Goal: Information Seeking & Learning: Stay updated

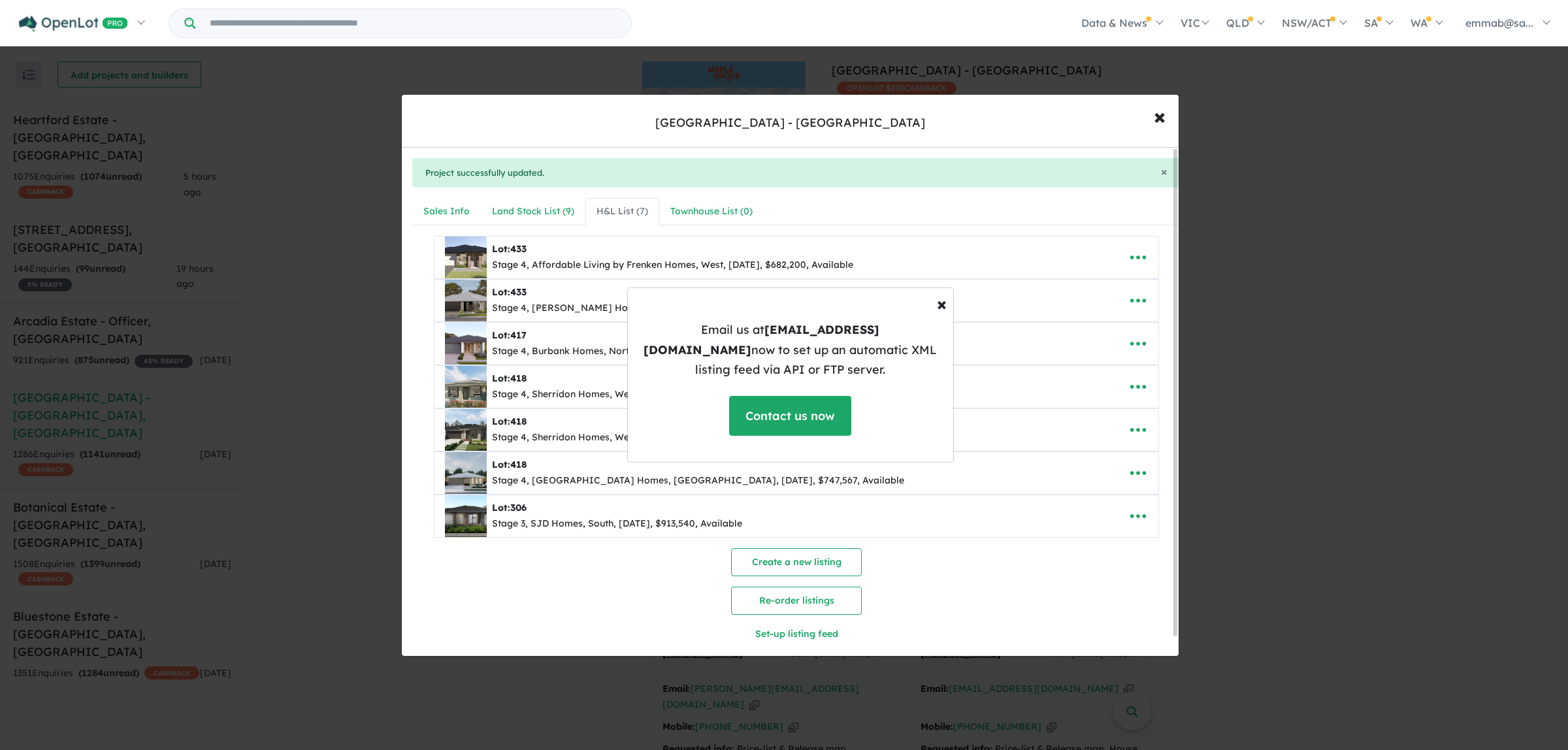
click at [1382, 322] on div "× Close Email us at [EMAIL_ADDRESS][DOMAIN_NAME] now to set up an automatic XML…" at bounding box center [784, 375] width 1568 height 750
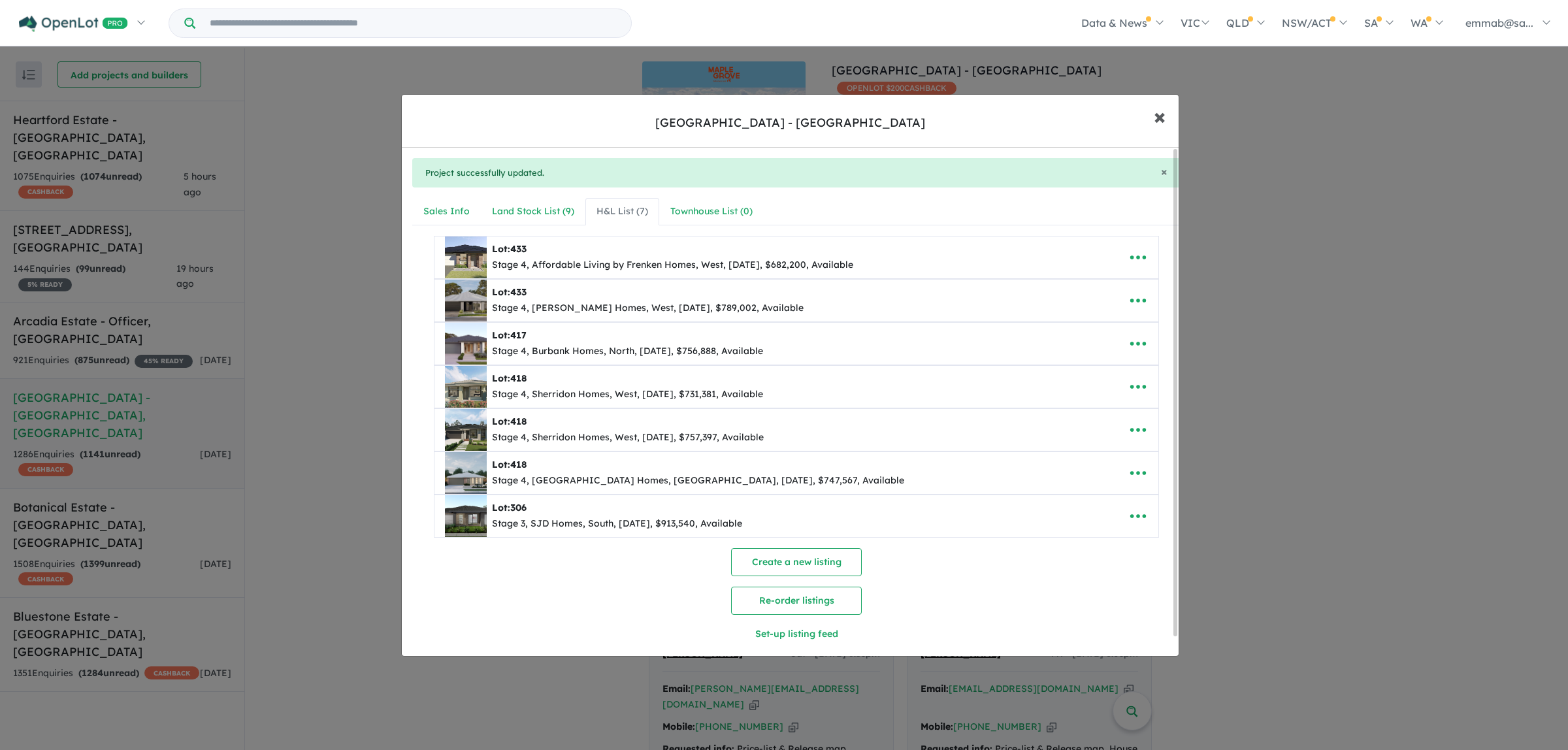
click at [1161, 121] on span "×" at bounding box center [1160, 115] width 12 height 29
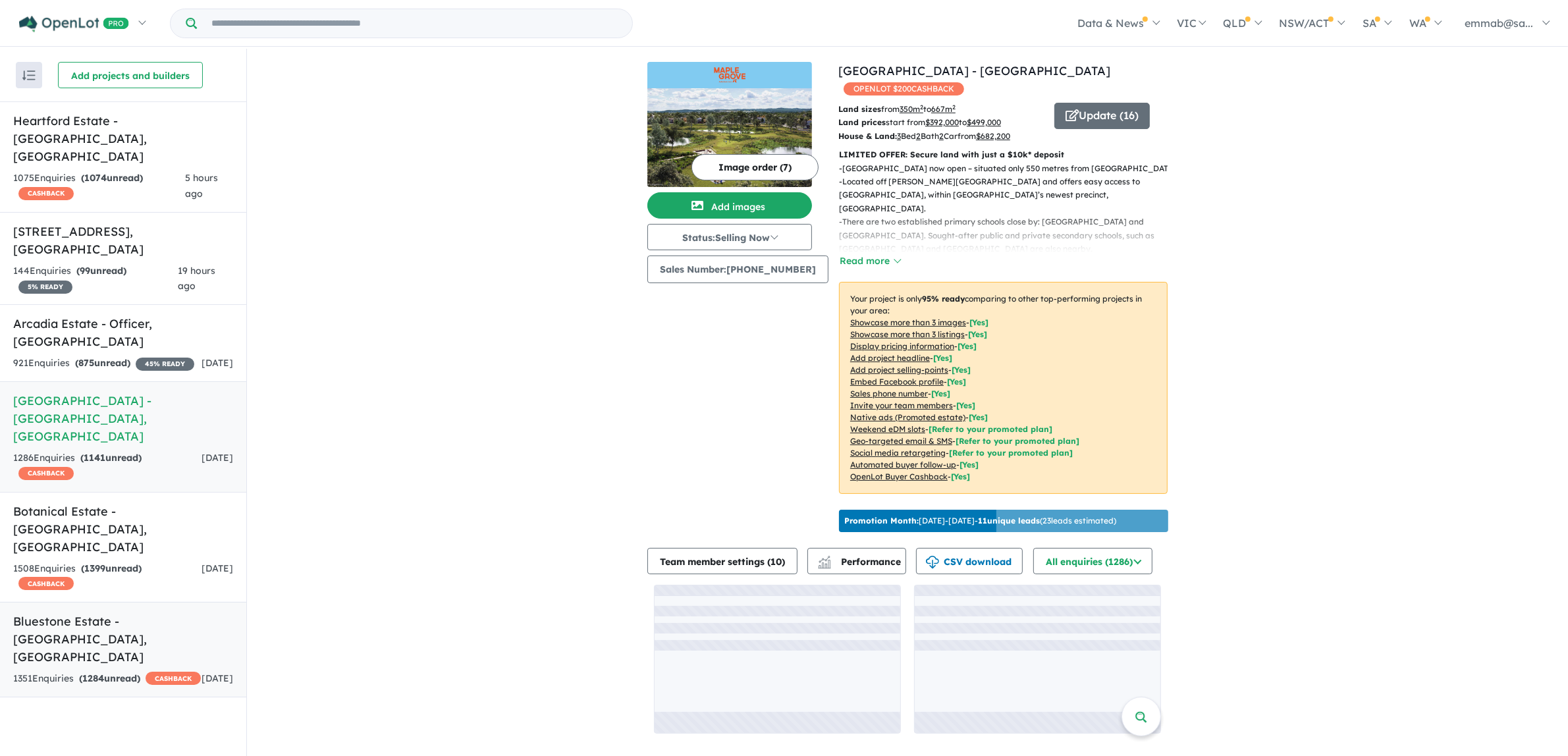
scroll to position [1, 0]
click at [202, 673] on span "[DATE]" at bounding box center [218, 679] width 32 height 12
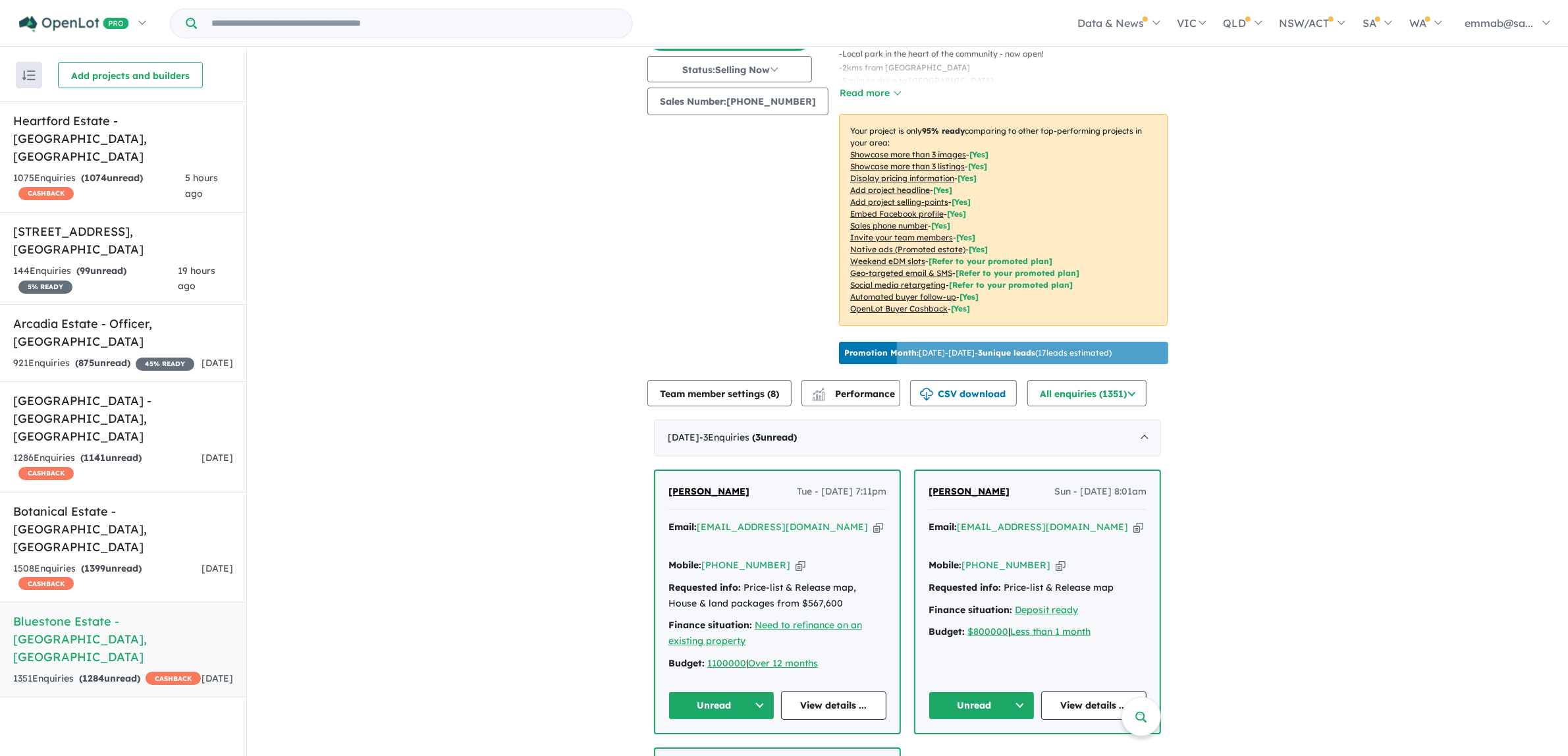
scroll to position [165, 0]
